Goal: Task Accomplishment & Management: Manage account settings

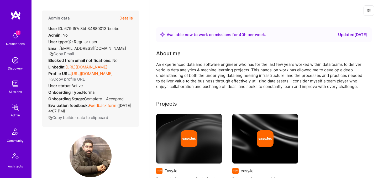
click at [125, 17] on button "Details" at bounding box center [126, 18] width 13 height 15
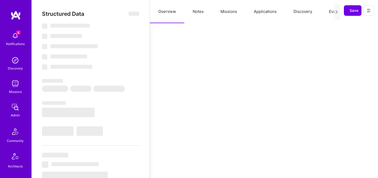
click at [334, 13] on div at bounding box center [337, 12] width 7 height 16
click at [329, 11] on button "Evaluation" at bounding box center [339, 11] width 36 height 23
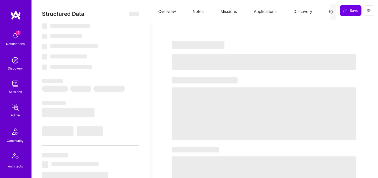
select select "Right Now"
select select "4"
select select "7"
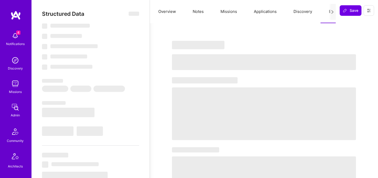
select select "GB"
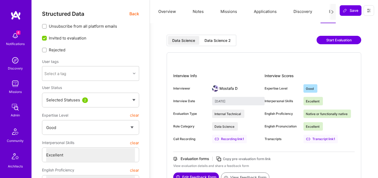
click at [215, 44] on div "Data Science 2" at bounding box center [218, 40] width 35 height 9
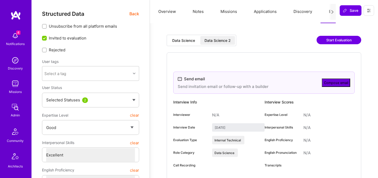
type input "September 11, 2025"
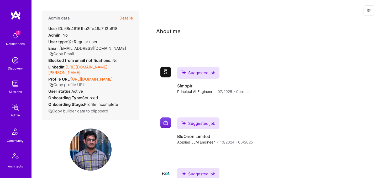
click at [128, 18] on button "Details" at bounding box center [126, 18] width 13 height 15
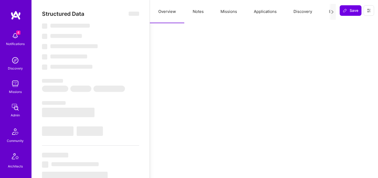
select select "Verified"
select select "US"
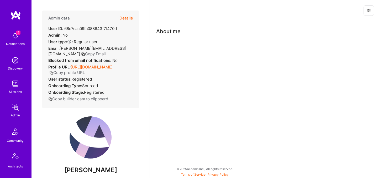
click at [127, 19] on button "Details" at bounding box center [126, 18] width 13 height 15
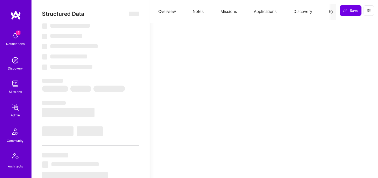
select select "Verified"
select select "US"
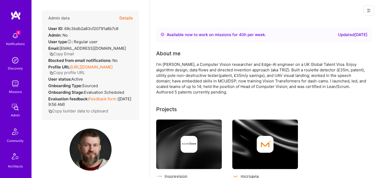
click at [129, 17] on button "Details" at bounding box center [126, 18] width 13 height 15
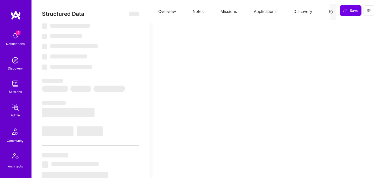
select select "Right Now"
select select "Verified"
select select "GB"
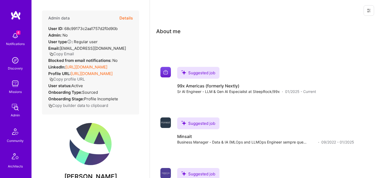
click at [130, 17] on button "Details" at bounding box center [126, 18] width 13 height 15
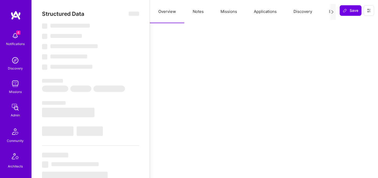
select select "Verified"
select select "US"
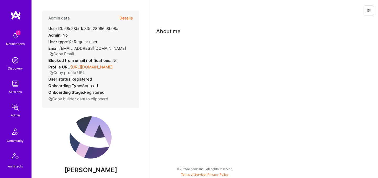
click at [129, 16] on button "Details" at bounding box center [126, 18] width 13 height 15
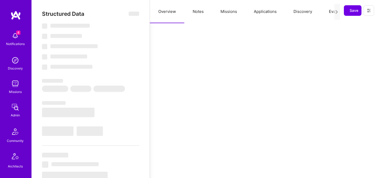
select select "Verified"
select select "US"
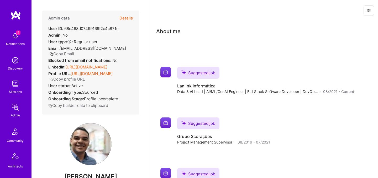
click at [126, 17] on button "Details" at bounding box center [126, 18] width 13 height 15
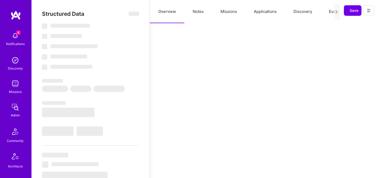
select select "Verified"
select select "US"
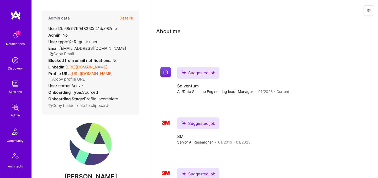
click at [127, 18] on button "Details" at bounding box center [126, 18] width 13 height 15
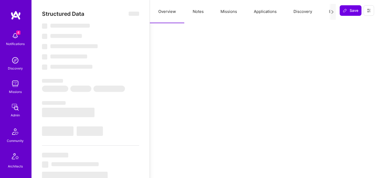
select select "Verified"
select select "US"
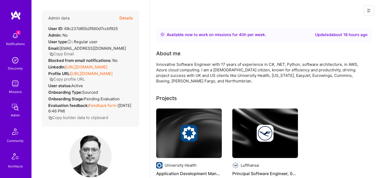
click at [128, 17] on button "Details" at bounding box center [126, 18] width 13 height 15
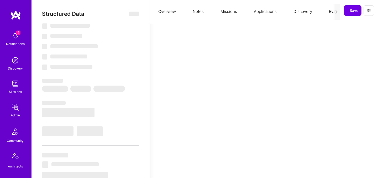
select select "Right Now"
select select "Verified"
select select "US"
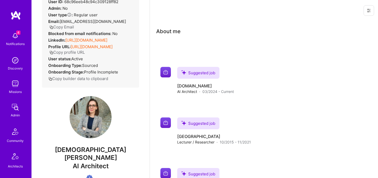
scroll to position [2, 0]
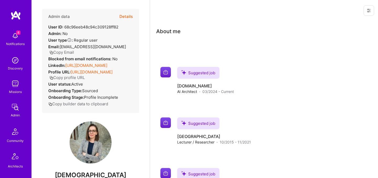
click at [127, 16] on button "Details" at bounding box center [126, 16] width 13 height 15
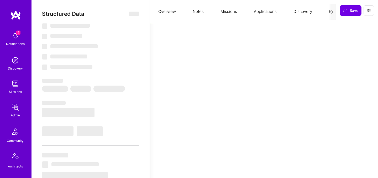
select select "Verified"
select select "US"
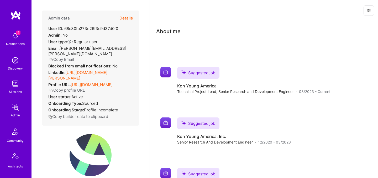
click at [132, 18] on button "Details" at bounding box center [126, 18] width 13 height 15
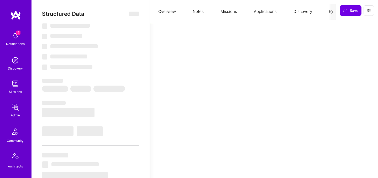
select select "Verified"
select select "US"
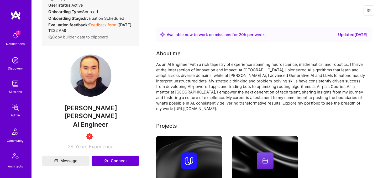
scroll to position [93, 0]
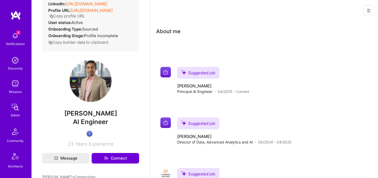
scroll to position [9, 0]
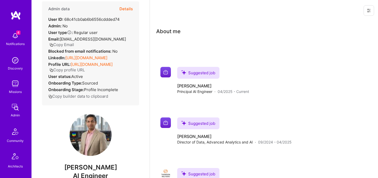
click at [131, 9] on button "Details" at bounding box center [126, 8] width 13 height 15
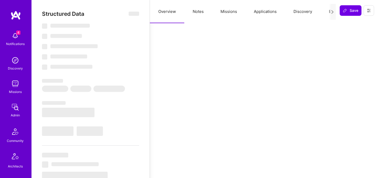
select select "Verified"
select select "US"
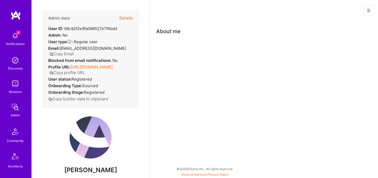
click at [127, 17] on button "Details" at bounding box center [126, 18] width 13 height 15
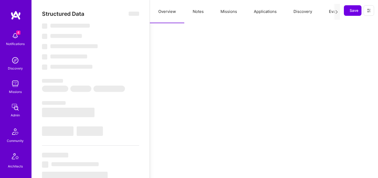
select select "Verified"
select select "US"
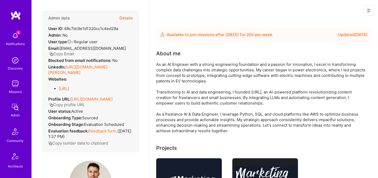
click at [129, 18] on button "Details" at bounding box center [126, 18] width 13 height 15
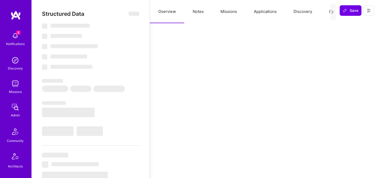
select select "Future Date"
select select "Verified"
select select "US"
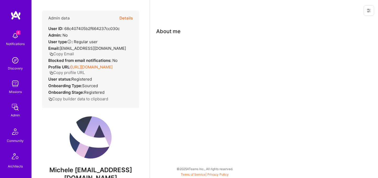
click at [123, 18] on button "Details" at bounding box center [126, 18] width 13 height 15
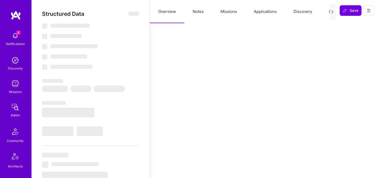
select select "Verified"
select select "US"
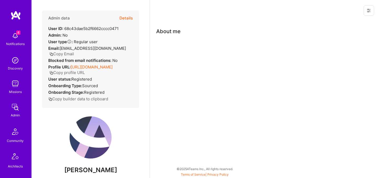
click at [125, 18] on button "Details" at bounding box center [126, 18] width 13 height 15
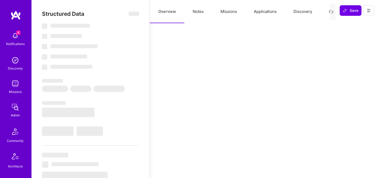
select select "Verified"
select select "US"
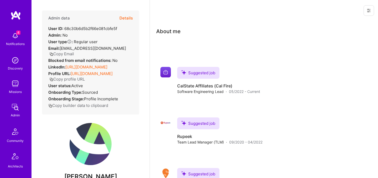
click at [130, 17] on button "Details" at bounding box center [126, 18] width 13 height 15
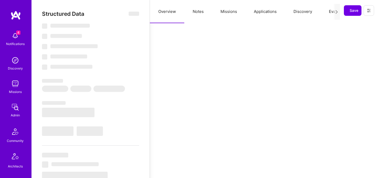
select select "Verified"
select select "US"
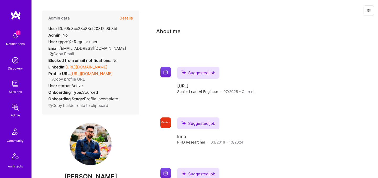
click at [128, 18] on button "Details" at bounding box center [126, 18] width 13 height 15
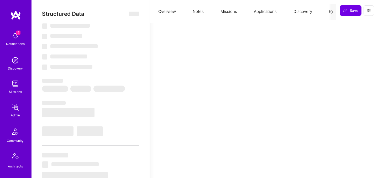
select select "Verified"
select select "US"
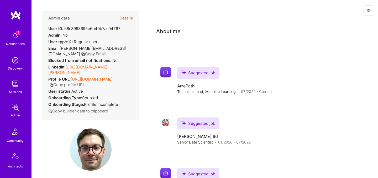
click at [129, 17] on button "Details" at bounding box center [126, 18] width 13 height 15
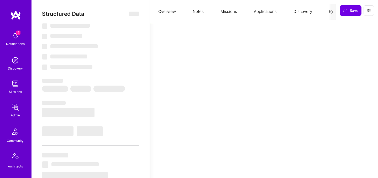
select select "Verified"
select select "US"
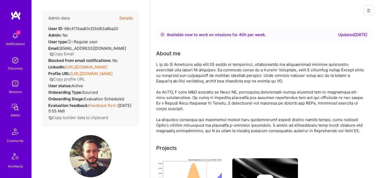
click at [127, 19] on button "Details" at bounding box center [126, 18] width 13 height 15
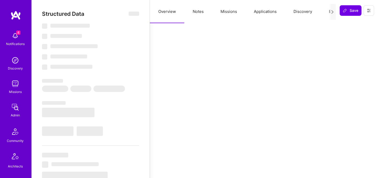
select select "Right Now"
select select "Verified"
select select "BR"
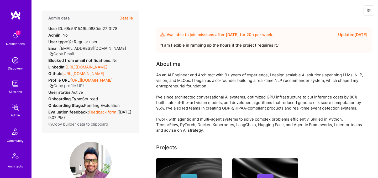
click at [127, 18] on button "Details" at bounding box center [126, 18] width 13 height 15
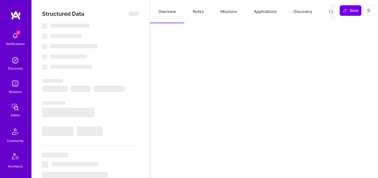
select select "Future Date"
select select "Verified"
select select "US"
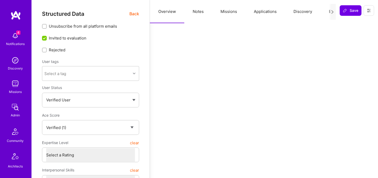
click at [329, 13] on button "Evaluation" at bounding box center [339, 11] width 36 height 23
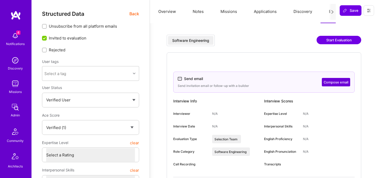
click at [134, 14] on span "Back" at bounding box center [135, 14] width 10 height 7
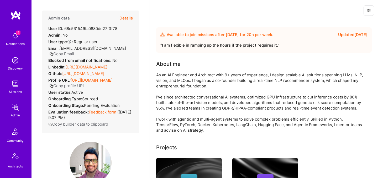
click at [124, 18] on button "Details" at bounding box center [126, 18] width 13 height 15
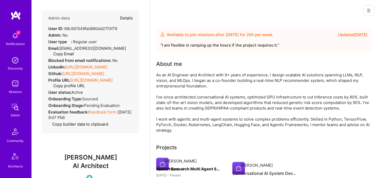
type textarea "x"
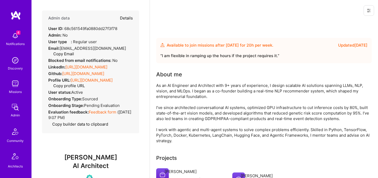
select select "Verified"
select select "US"
select select "Future Date"
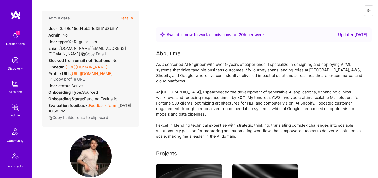
click at [126, 19] on button "Details" at bounding box center [126, 18] width 13 height 15
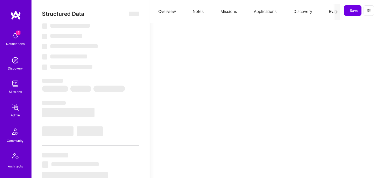
select select "Right Now"
select select "Verified"
select select "US"
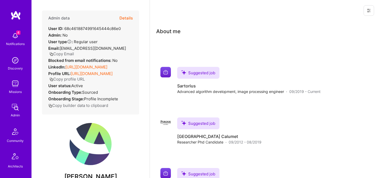
click at [126, 18] on button "Details" at bounding box center [126, 18] width 13 height 15
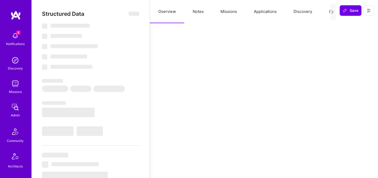
select select "Verified"
select select "US"
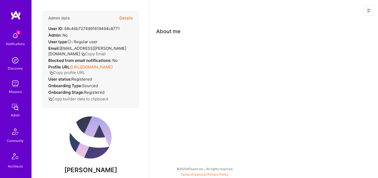
click at [129, 18] on button "Details" at bounding box center [126, 18] width 13 height 15
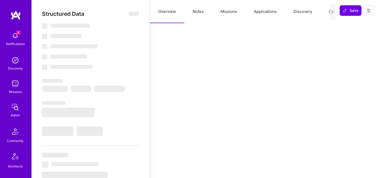
select select "Verified"
select select "US"
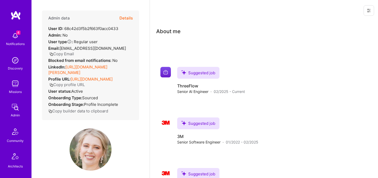
click at [131, 19] on button "Details" at bounding box center [126, 18] width 13 height 15
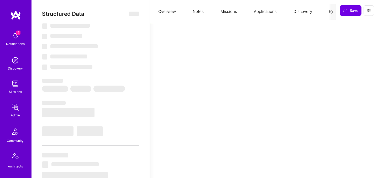
select select "Verified"
select select "US"
